Goal: Check status: Check status

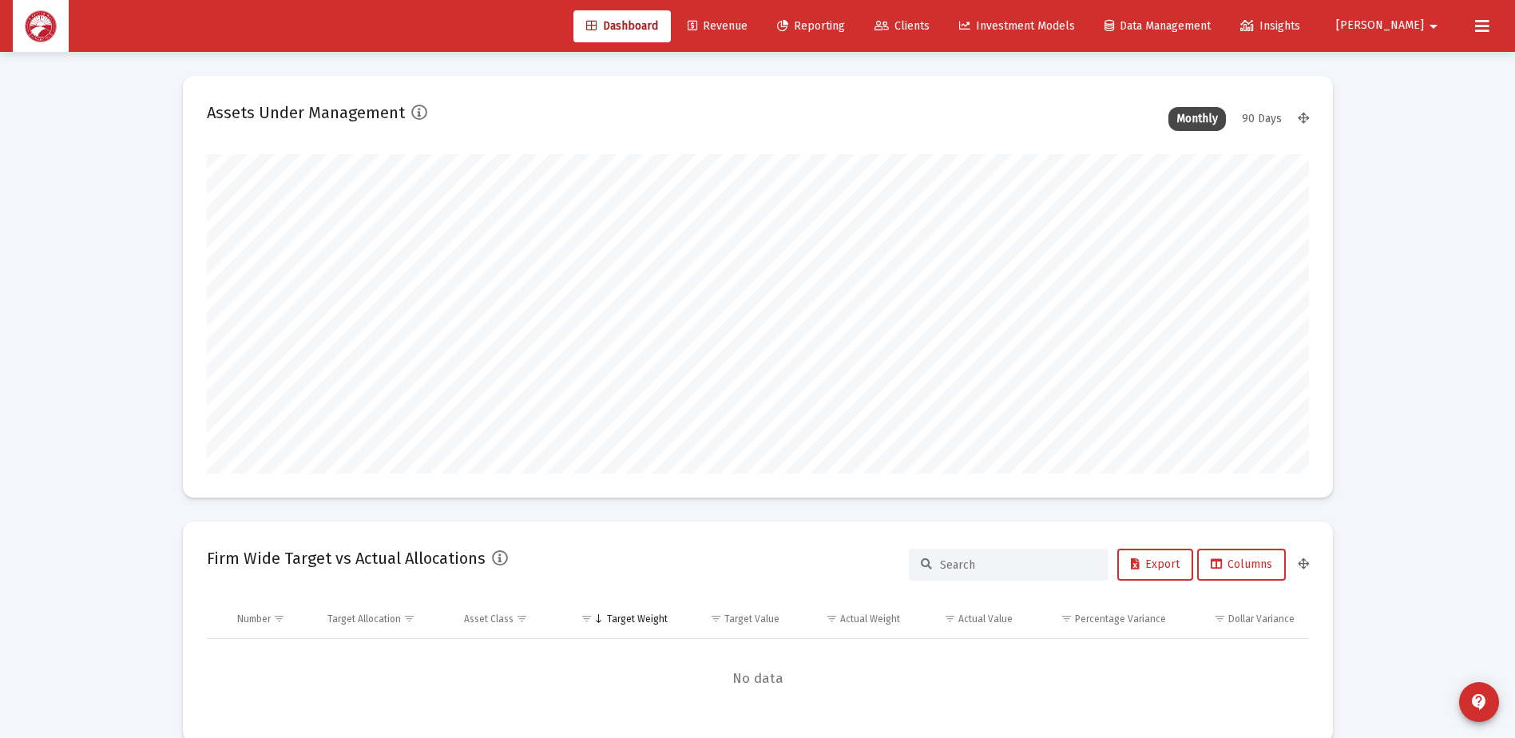
scroll to position [319, 593]
click at [930, 32] on span "Clients" at bounding box center [902, 26] width 55 height 14
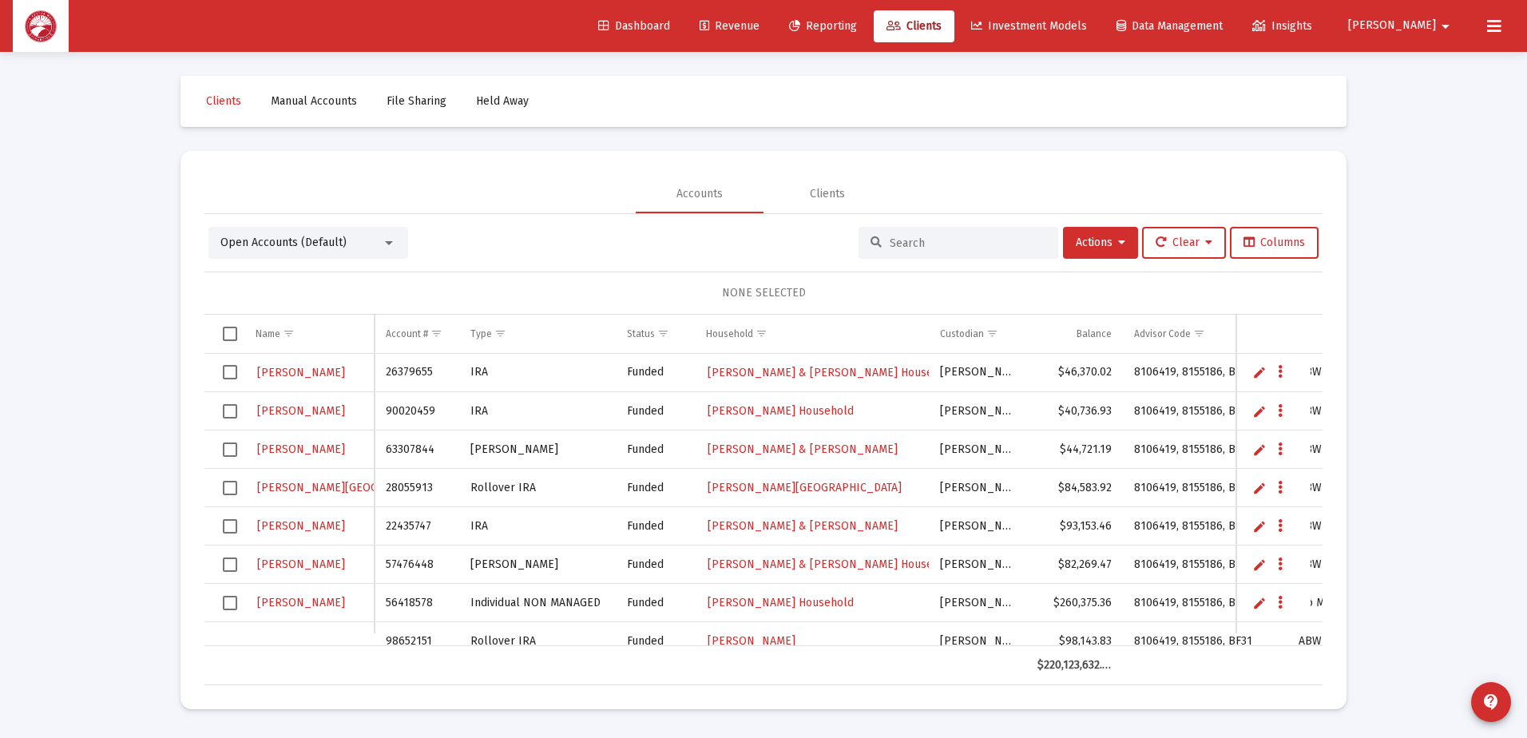
click at [938, 242] on input at bounding box center [968, 243] width 157 height 14
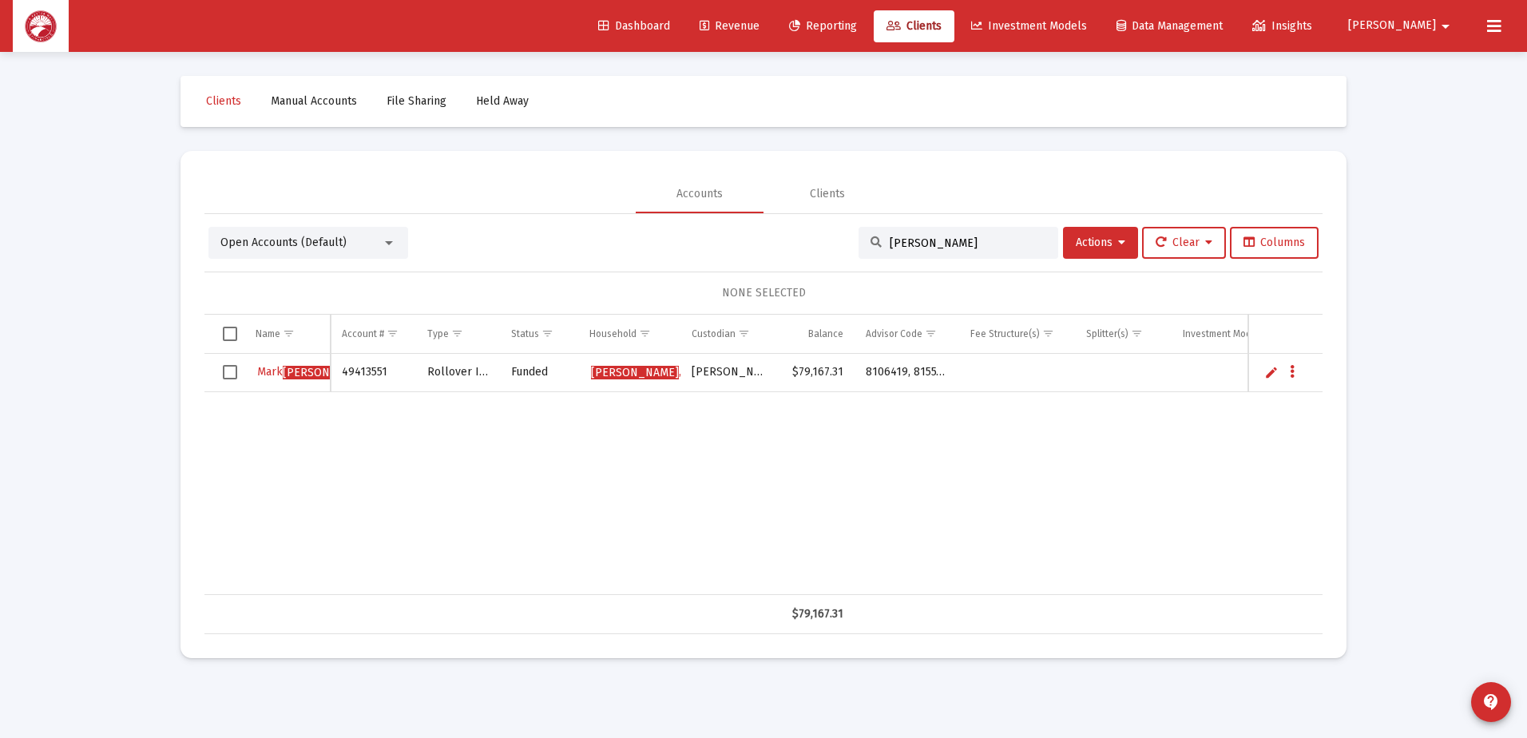
type input "[PERSON_NAME]"
click at [628, 370] on span "[PERSON_NAME]" at bounding box center [650, 372] width 119 height 14
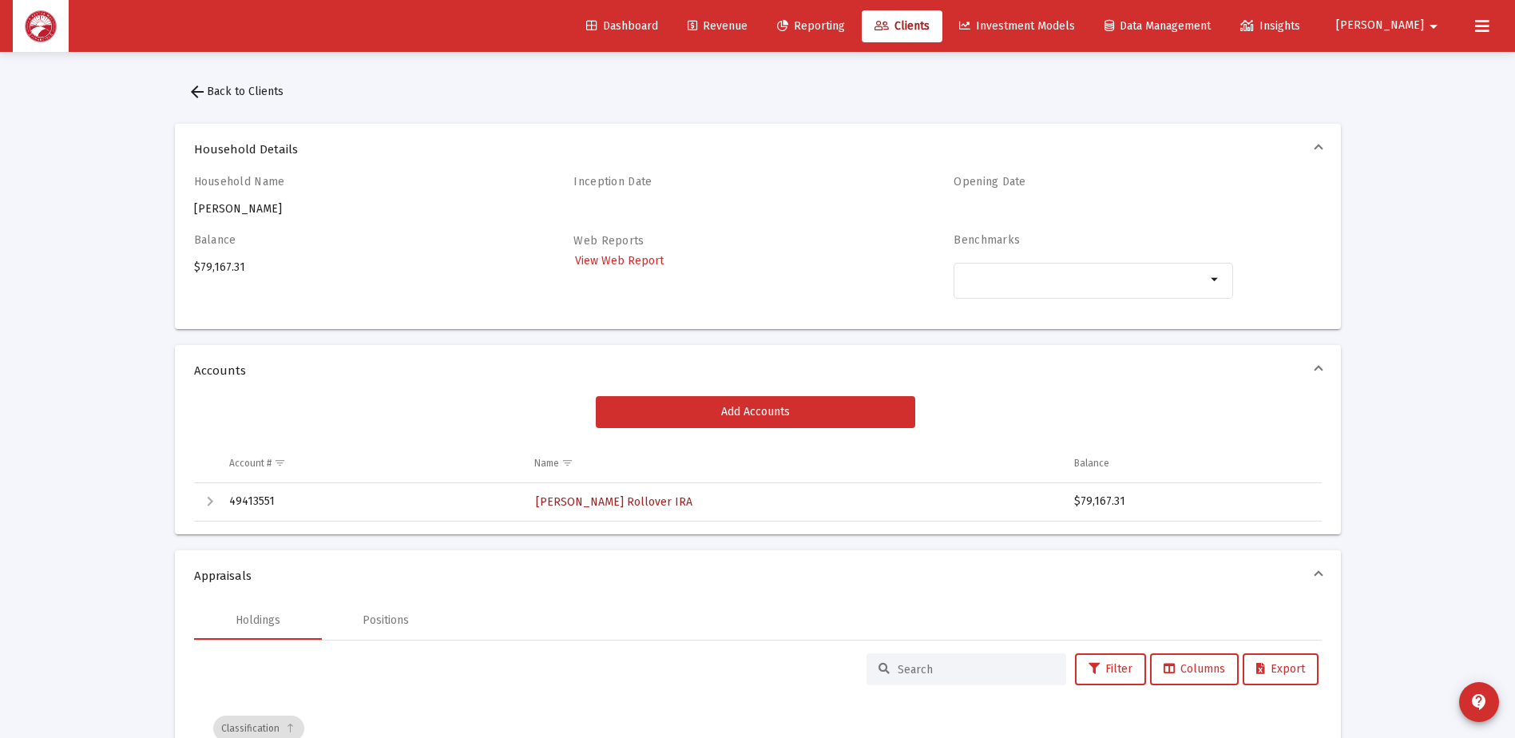
click at [593, 503] on span "[PERSON_NAME] Rollover IRA" at bounding box center [614, 502] width 157 height 14
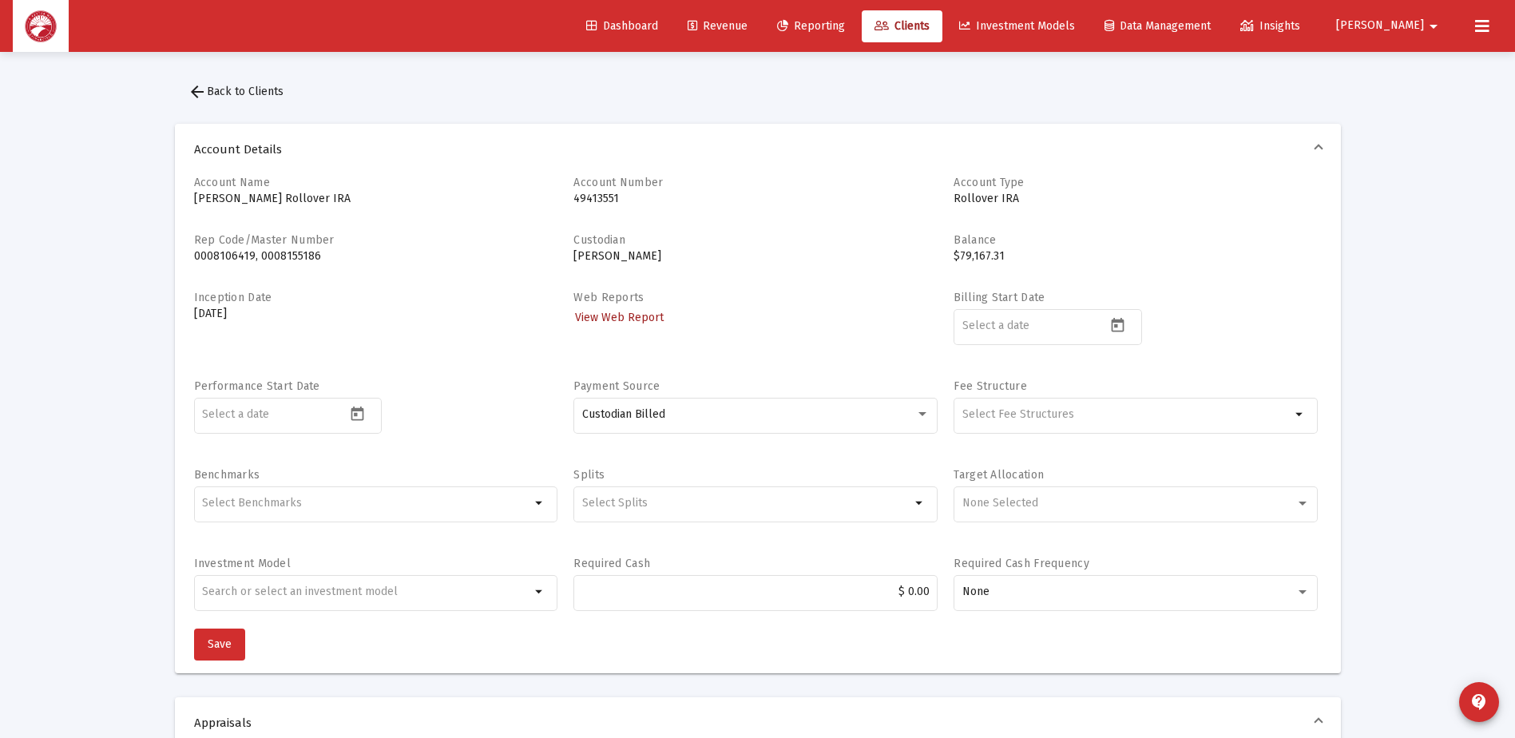
click at [604, 318] on span "View Web Report" at bounding box center [619, 318] width 89 height 14
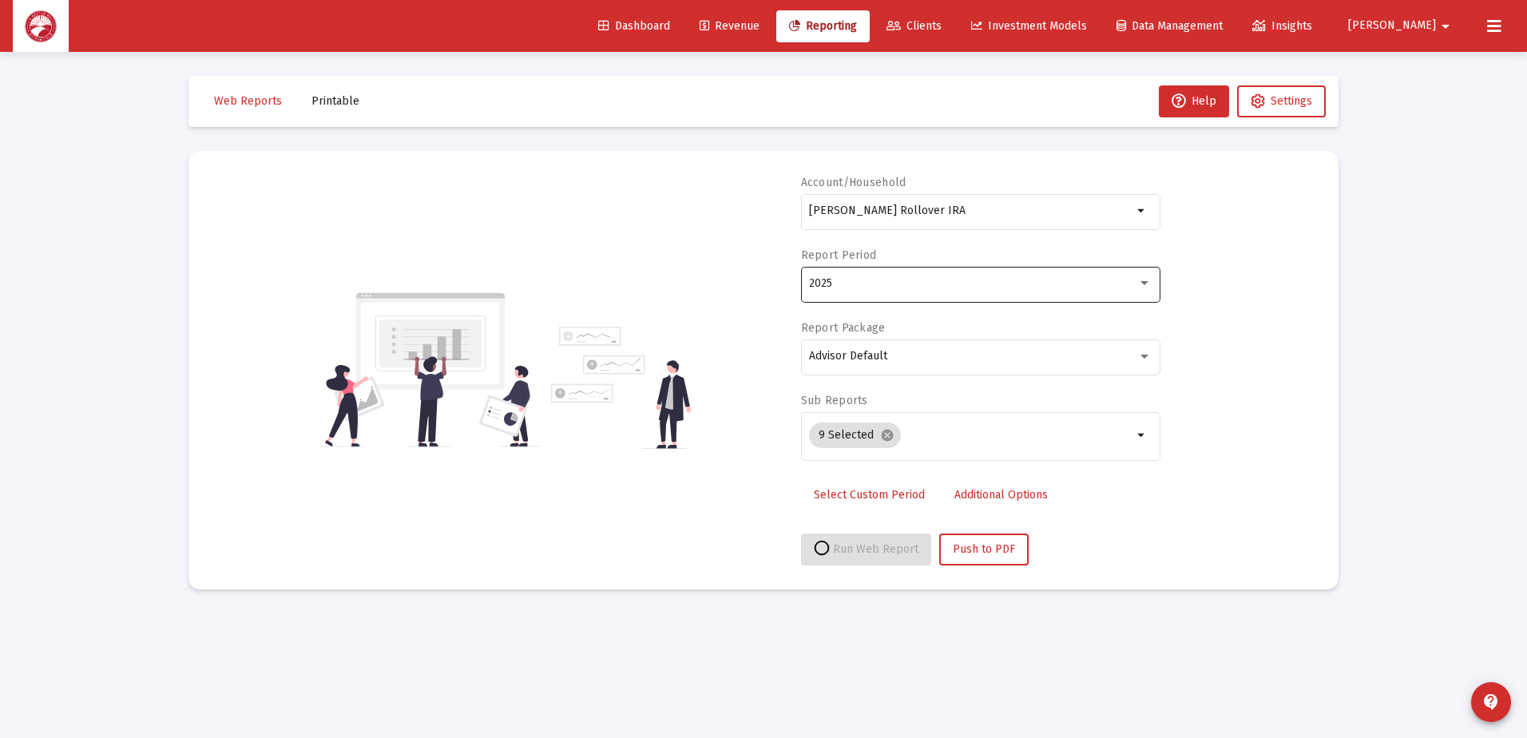
select select "View all"
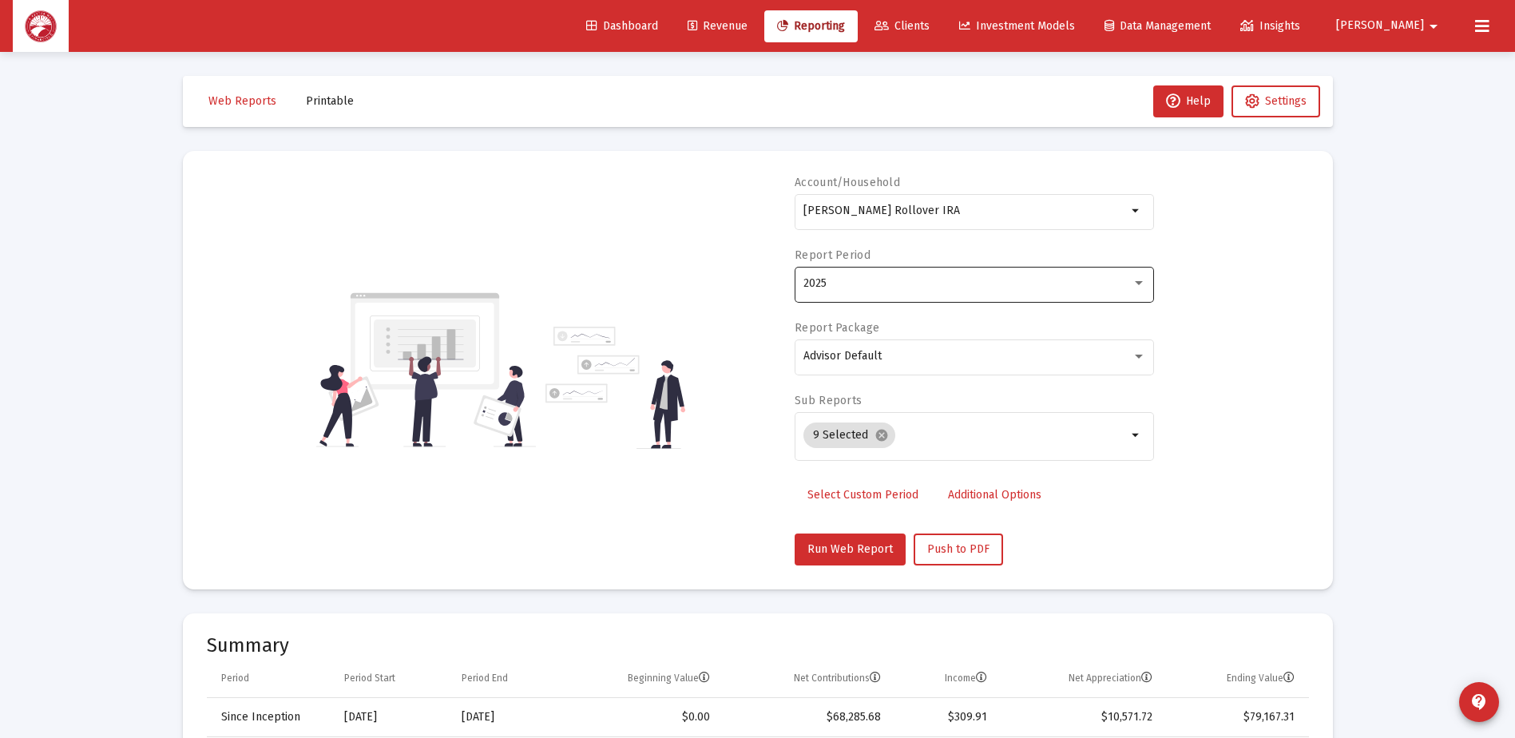
click at [893, 268] on div "2025" at bounding box center [974, 283] width 343 height 39
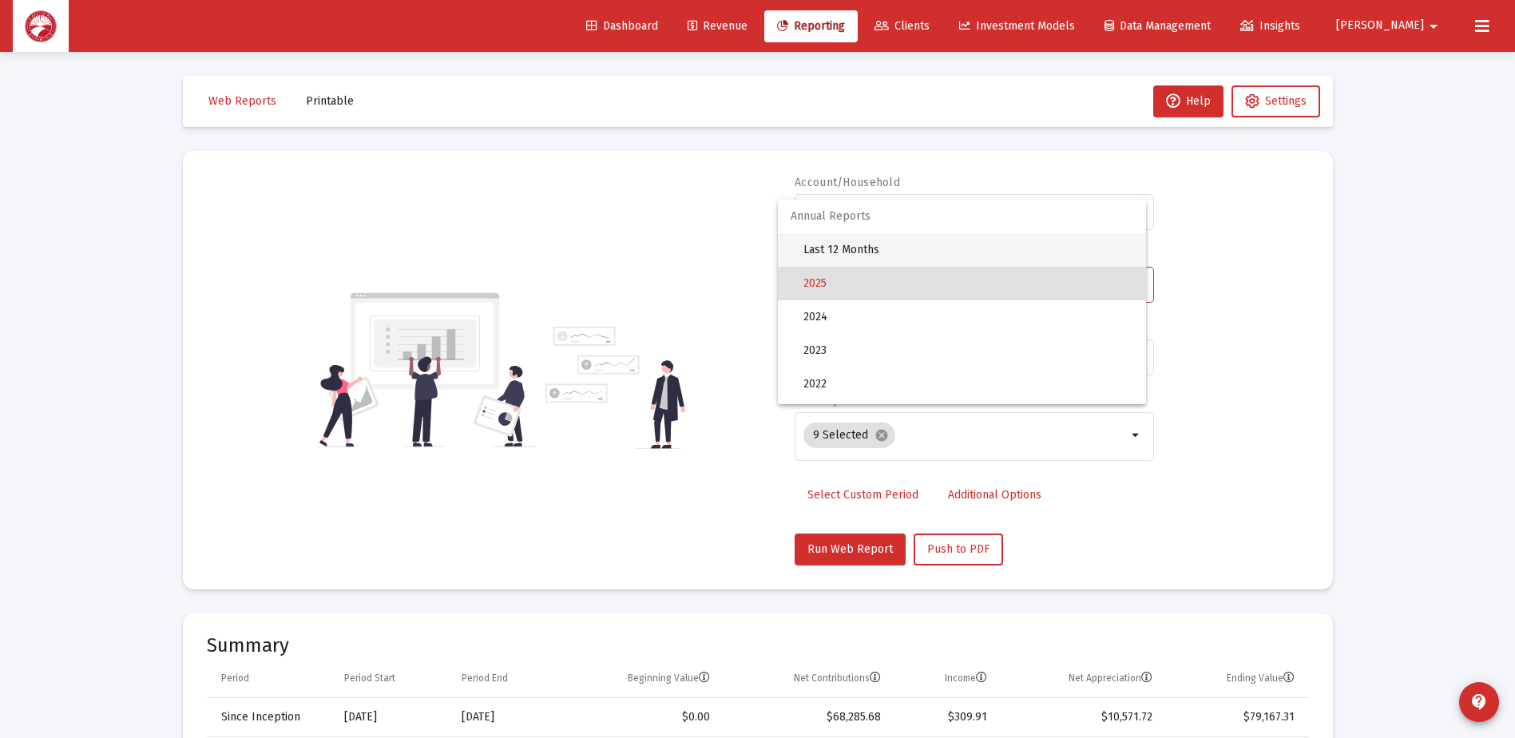
click at [897, 243] on span "Last 12 Months" at bounding box center [968, 250] width 330 height 34
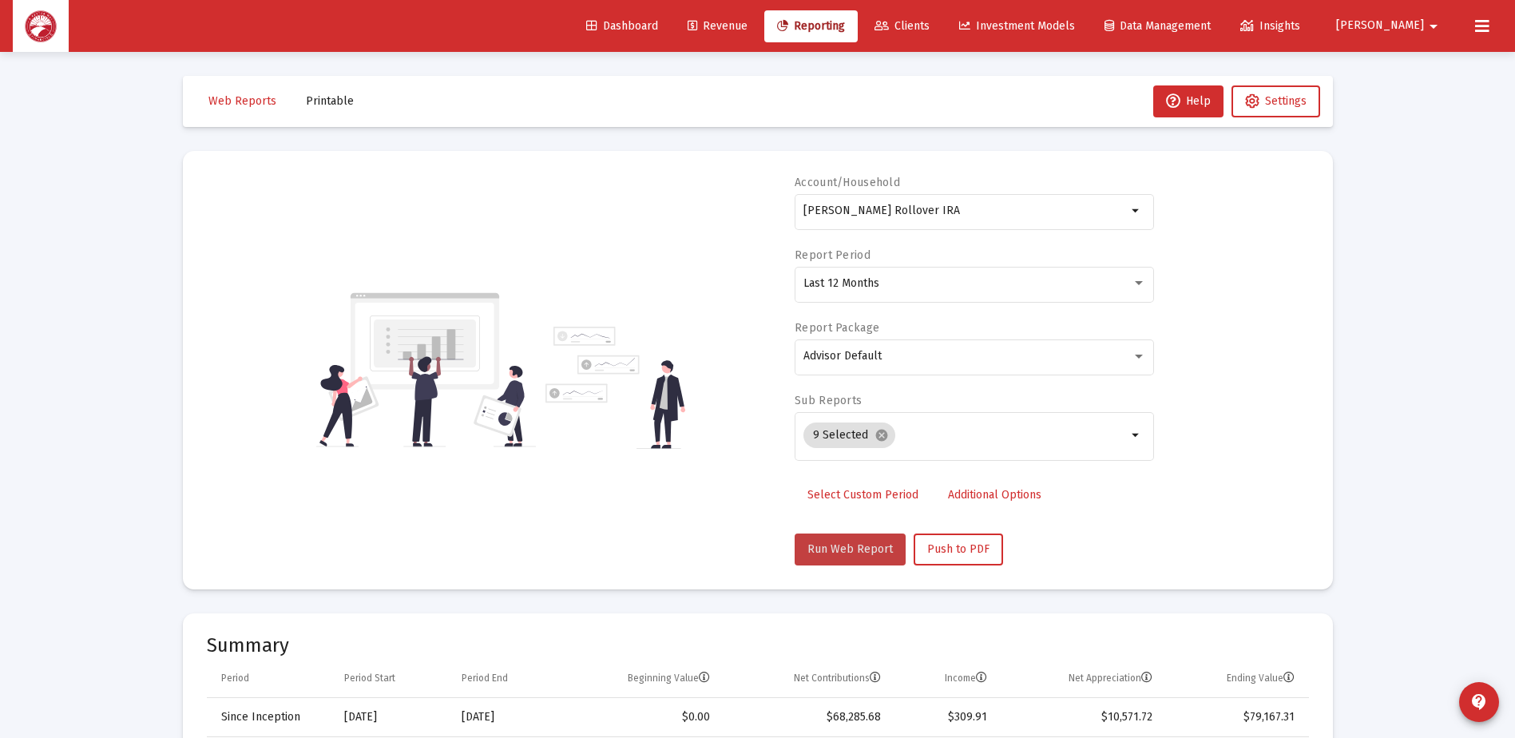
click at [861, 546] on span "Run Web Report" at bounding box center [849, 549] width 85 height 14
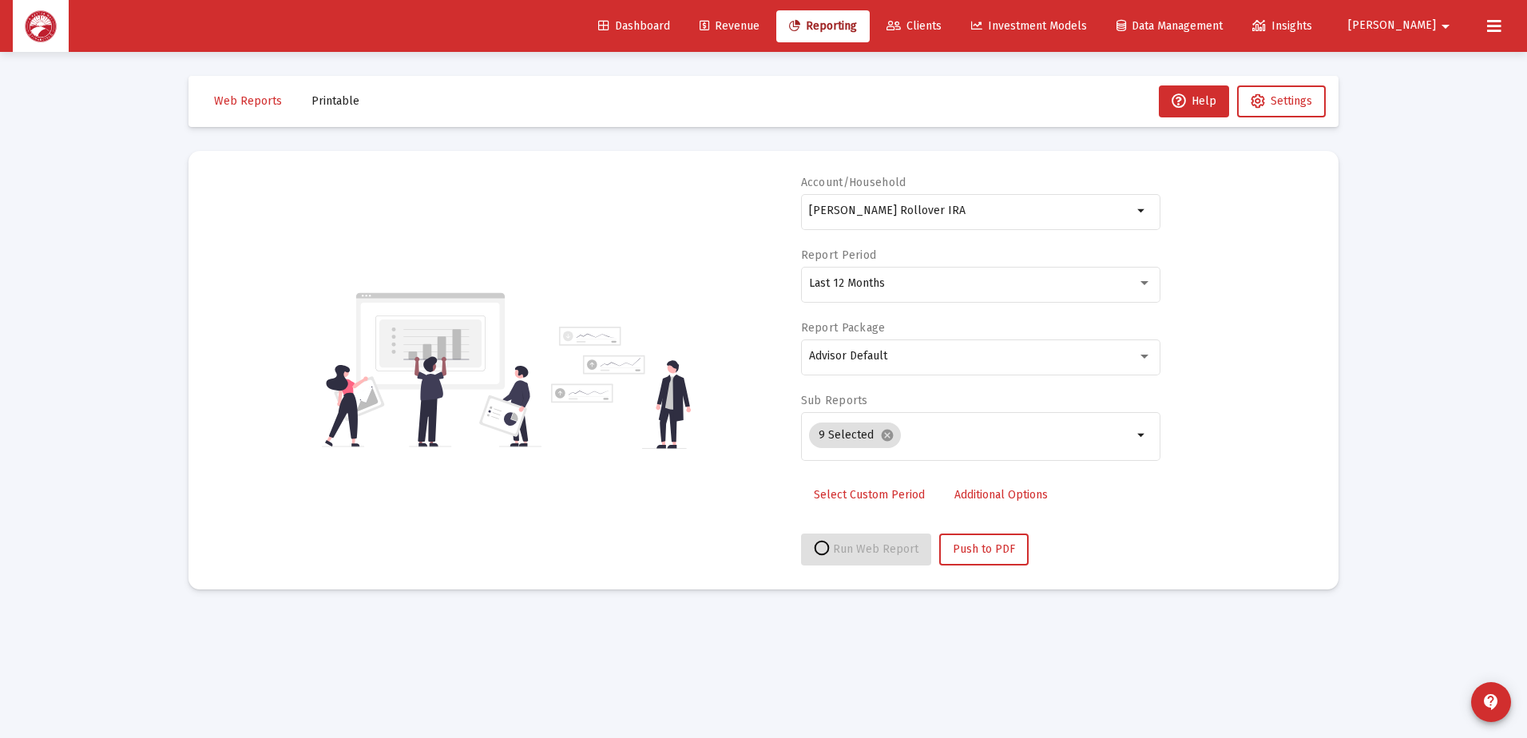
select select "View all"
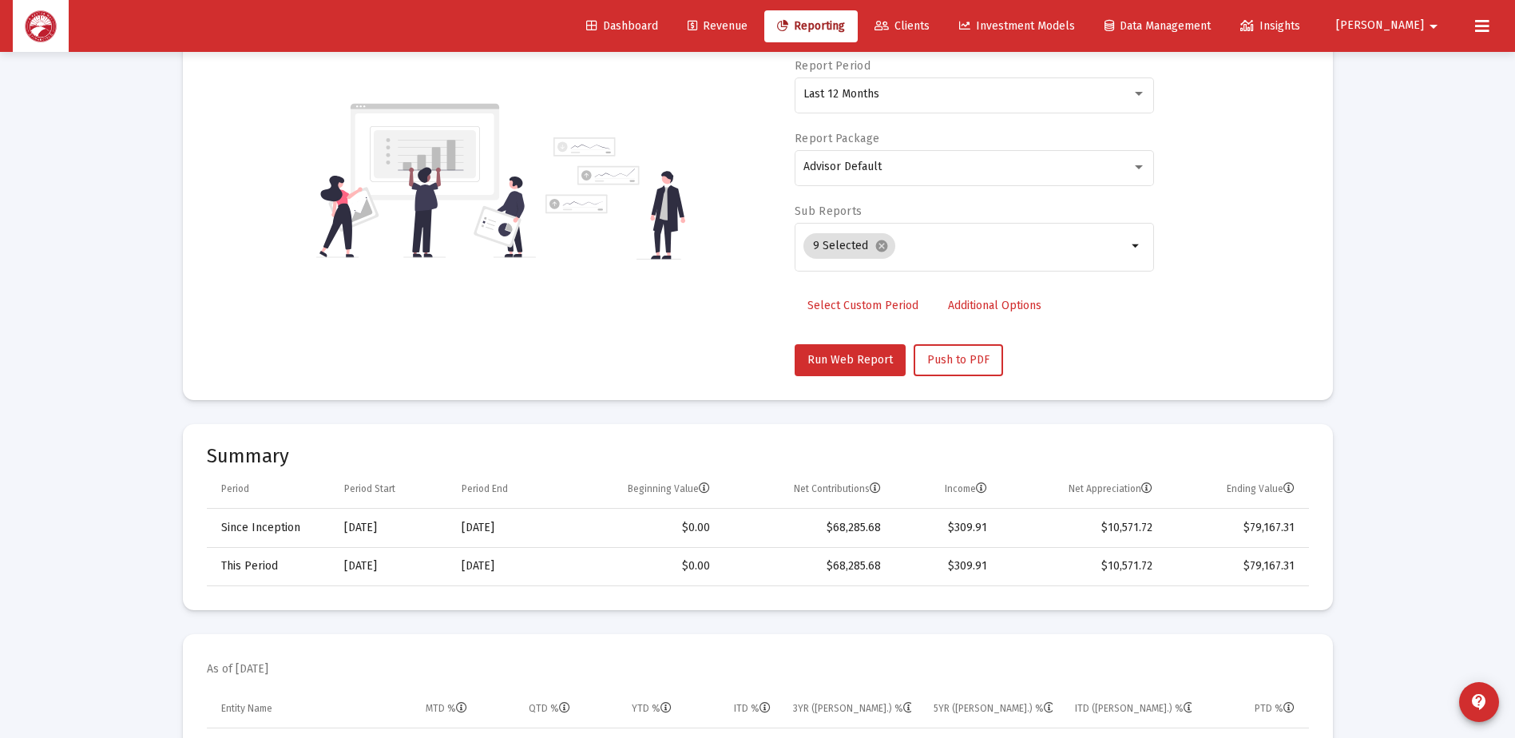
scroll to position [399, 0]
